Goal: Find specific page/section: Find specific page/section

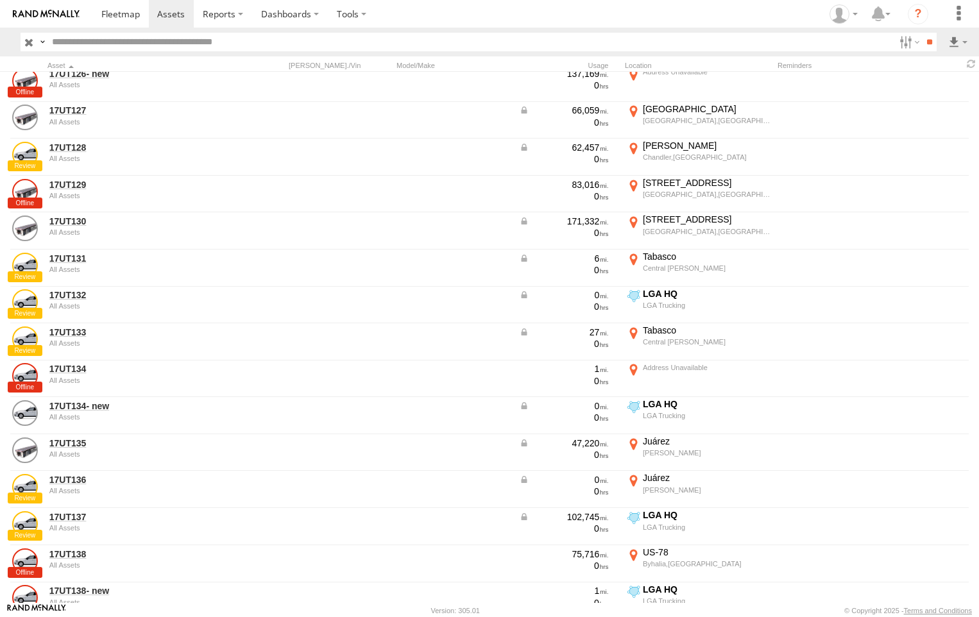
scroll to position [34, 0]
click at [0, 0] on label "×" at bounding box center [0, 0] width 0 height 0
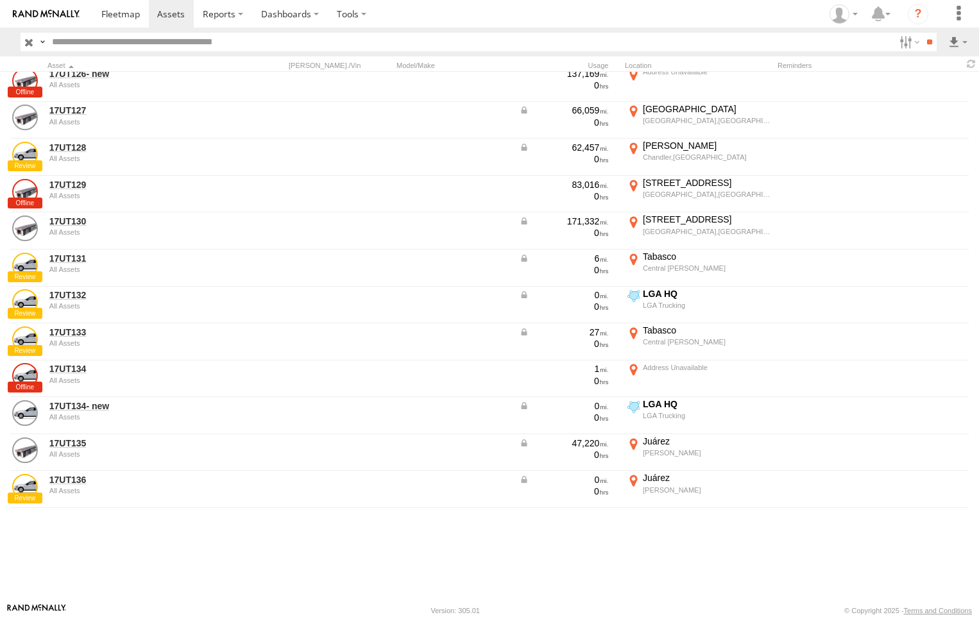
scroll to position [1026, 0]
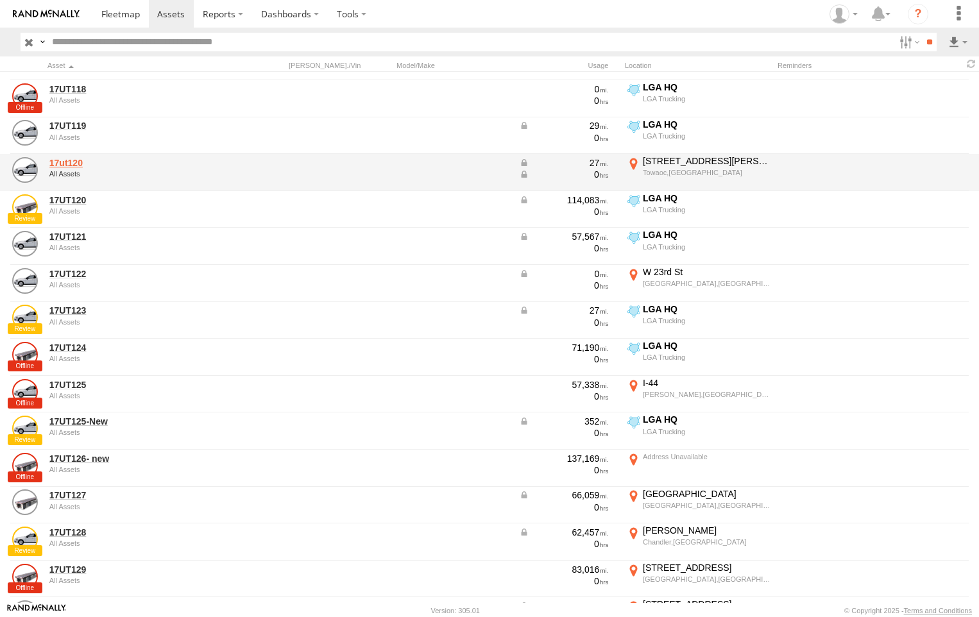
click at [176, 168] on link "17ut120" at bounding box center [137, 163] width 176 height 12
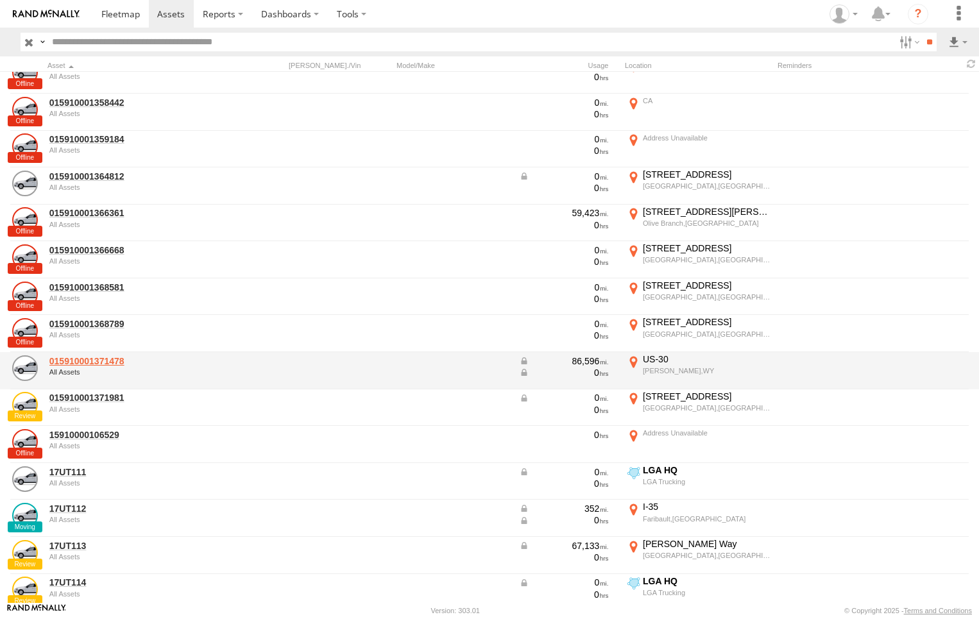
scroll to position [834, 0]
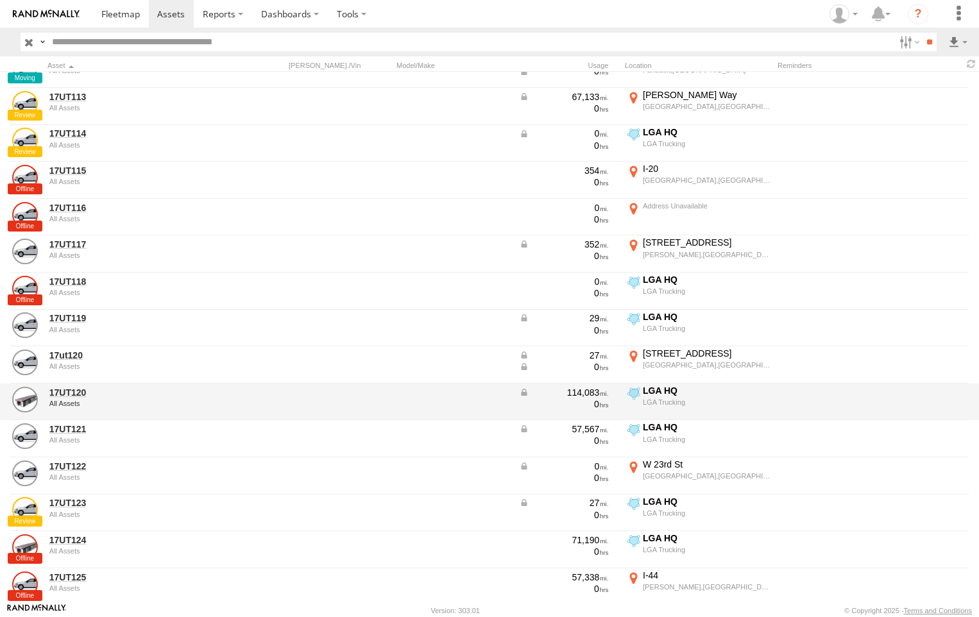
click at [693, 398] on div "LGA Trucking" at bounding box center [707, 402] width 128 height 9
click at [0, 0] on div at bounding box center [0, 0] width 0 height 0
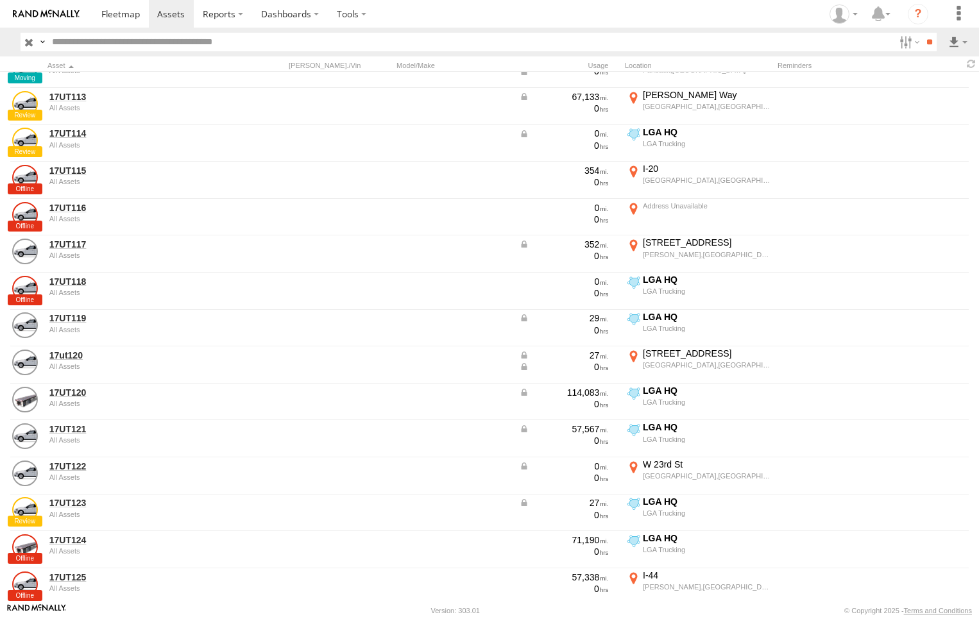
click at [0, 0] on label "×" at bounding box center [0, 0] width 0 height 0
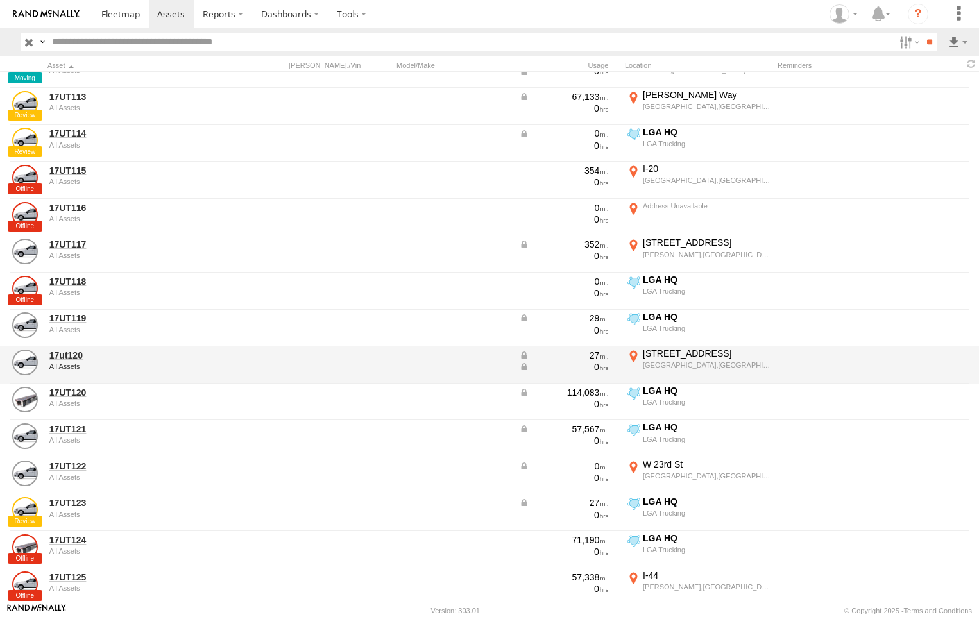
click at [672, 359] on div "[STREET_ADDRESS]" at bounding box center [707, 354] width 128 height 12
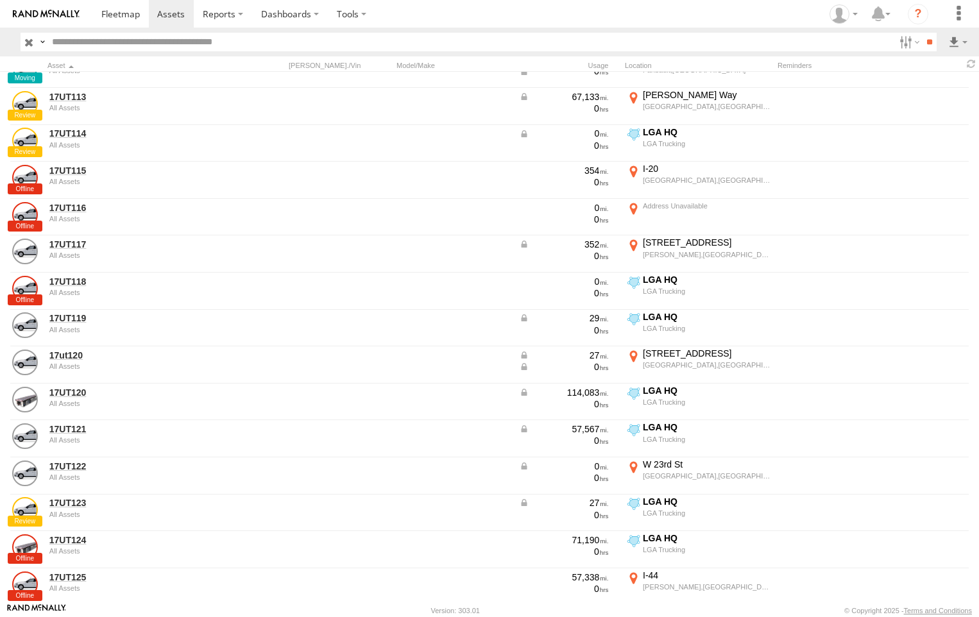
click at [0, 0] on label "×" at bounding box center [0, 0] width 0 height 0
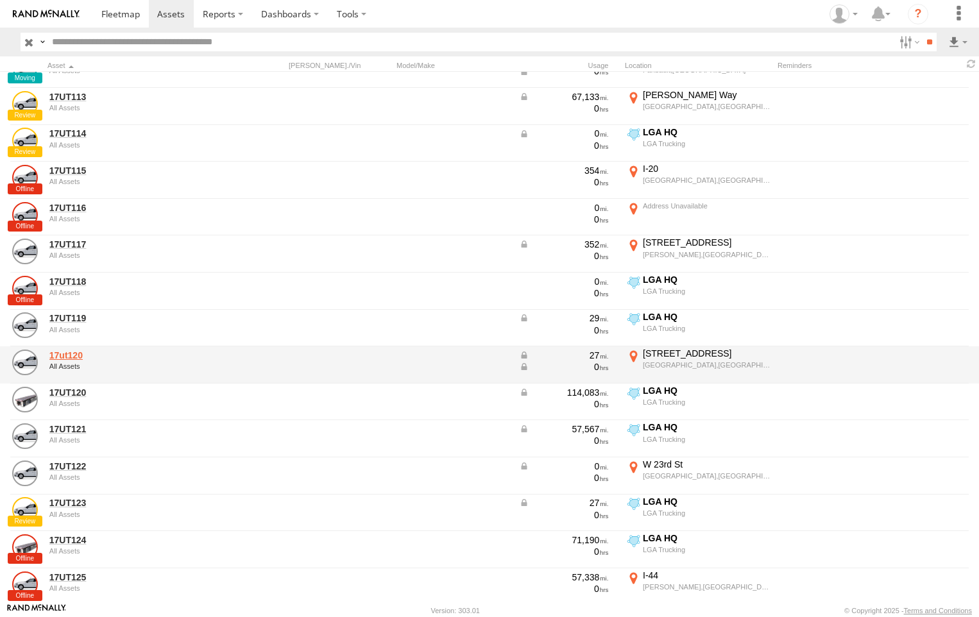
click at [101, 361] on link "17ut120" at bounding box center [137, 356] width 176 height 12
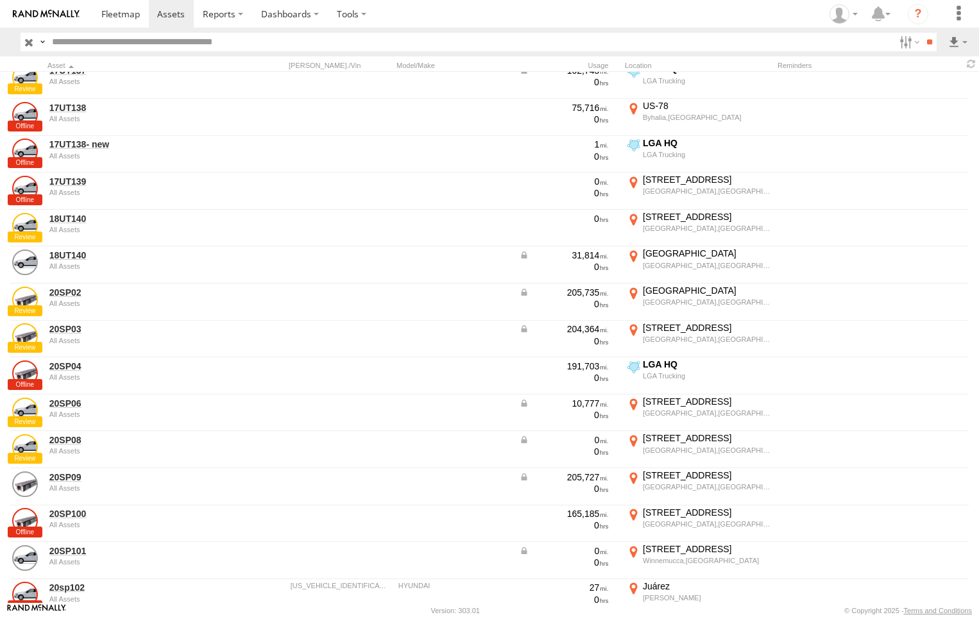
scroll to position [1924, 0]
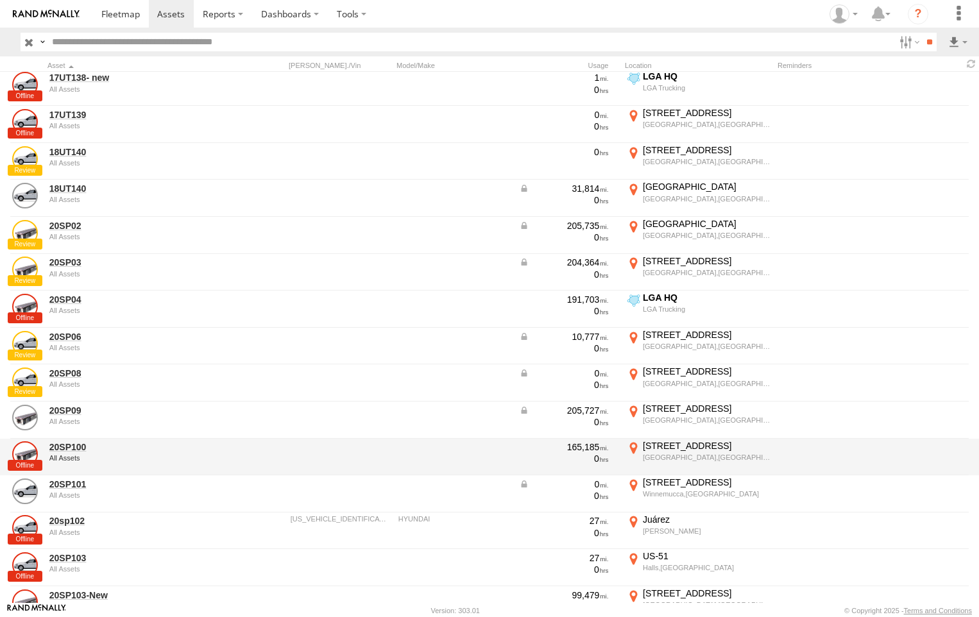
click at [190, 457] on div "All Assets" at bounding box center [137, 458] width 176 height 8
click at [196, 457] on div "All Assets" at bounding box center [137, 458] width 176 height 8
click at [231, 454] on div "20SP100 All Assets 165,185 0 999 Clems Rd Socorro,TX 31.64747 -106.24641" at bounding box center [489, 457] width 979 height 37
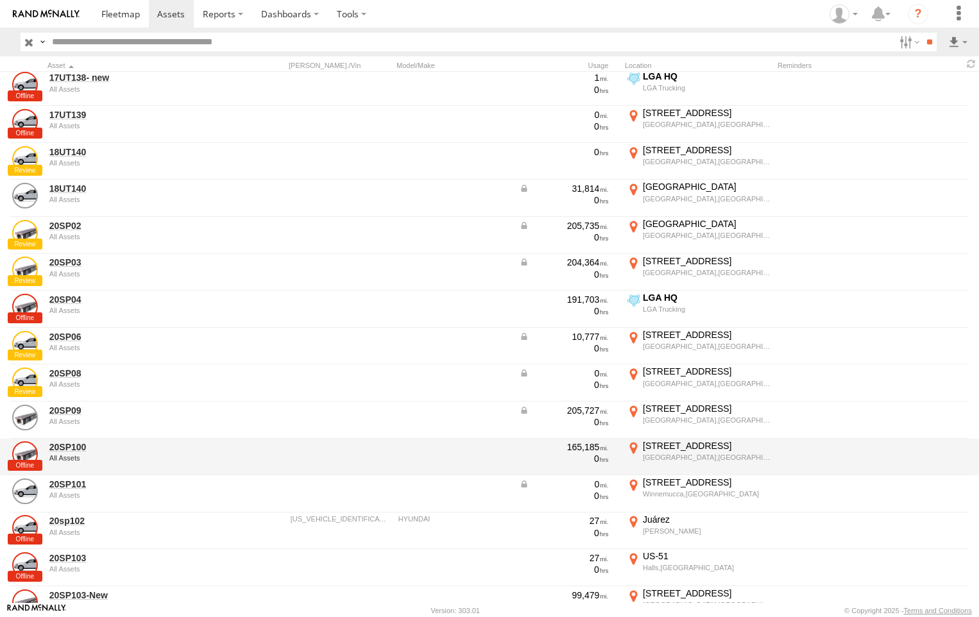
click at [231, 454] on div "20SP100 All Assets 165,185 0 999 Clems Rd Socorro,TX 31.64747 -106.24641" at bounding box center [489, 457] width 979 height 37
click at [73, 456] on div "All Assets" at bounding box center [137, 458] width 176 height 8
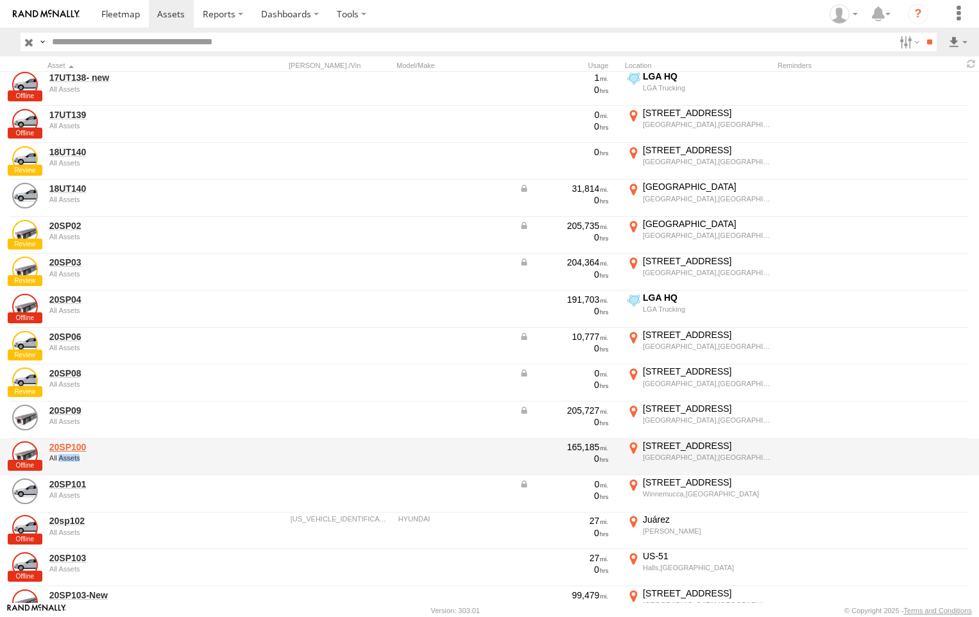
drag, startPoint x: 73, startPoint y: 456, endPoint x: 60, endPoint y: 450, distance: 14.3
click at [60, 450] on link "20SP100" at bounding box center [137, 447] width 176 height 12
drag, startPoint x: 59, startPoint y: 449, endPoint x: 24, endPoint y: 453, distance: 35.5
click at [24, 453] on link at bounding box center [25, 454] width 26 height 26
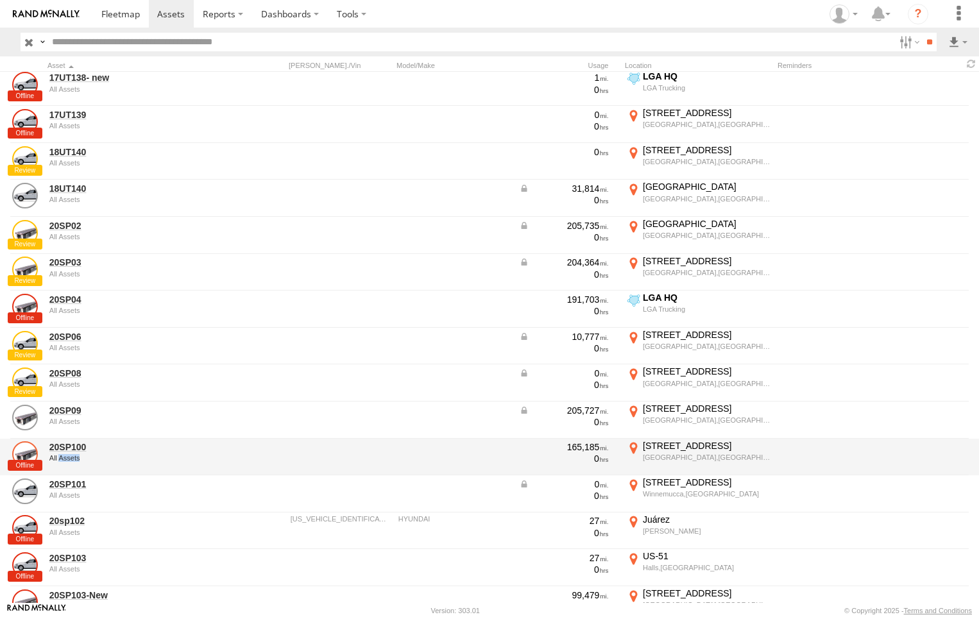
click at [24, 453] on link at bounding box center [25, 454] width 26 height 26
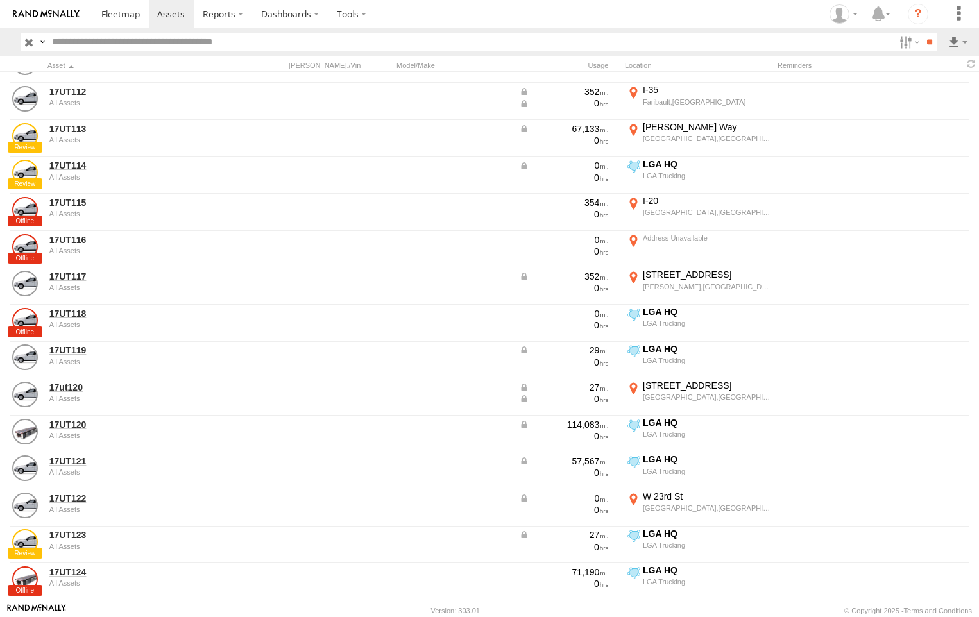
scroll to position [834, 0]
